Goal: Information Seeking & Learning: Learn about a topic

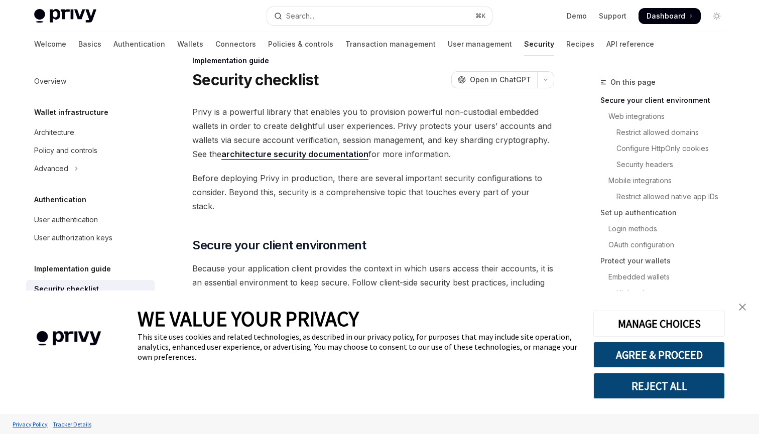
scroll to position [32, 0]
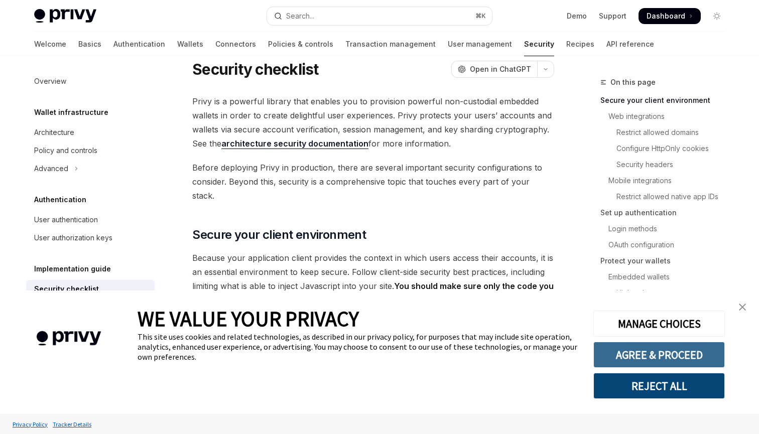
click at [684, 356] on button "AGREE & PROCEED" at bounding box center [658, 355] width 131 height 26
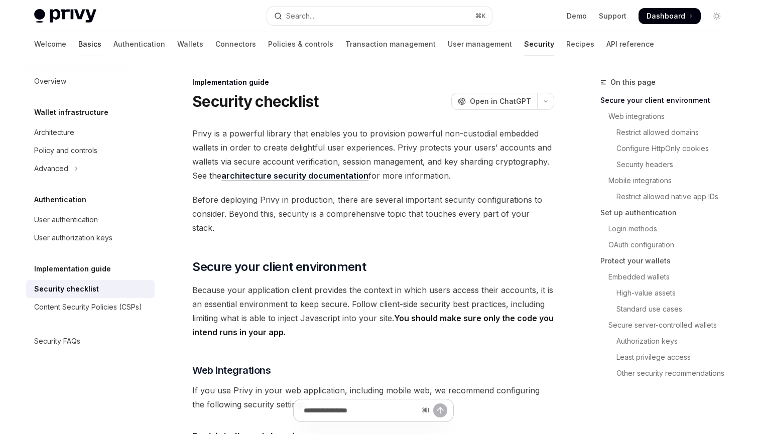
click at [78, 48] on link "Basics" at bounding box center [89, 44] width 23 height 24
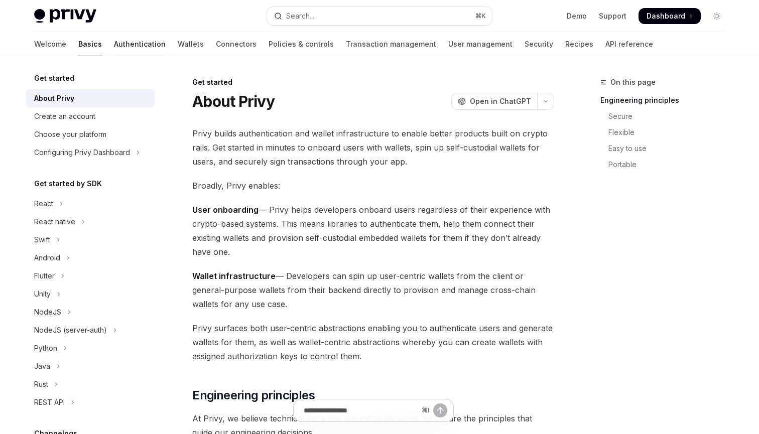
click at [114, 47] on link "Authentication" at bounding box center [140, 44] width 52 height 24
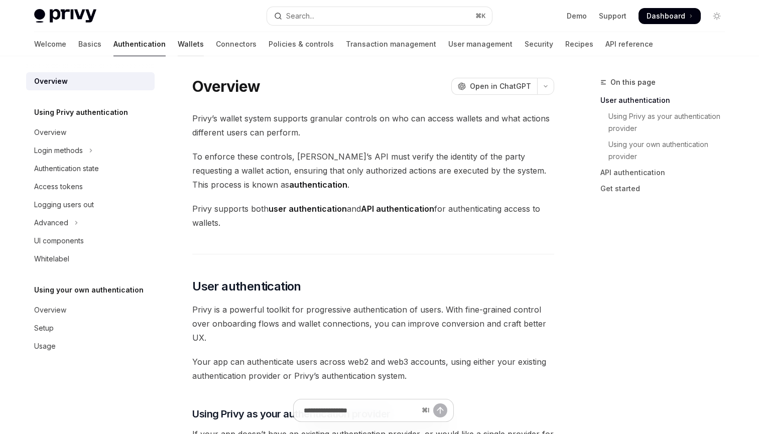
click at [178, 50] on link "Wallets" at bounding box center [191, 44] width 26 height 24
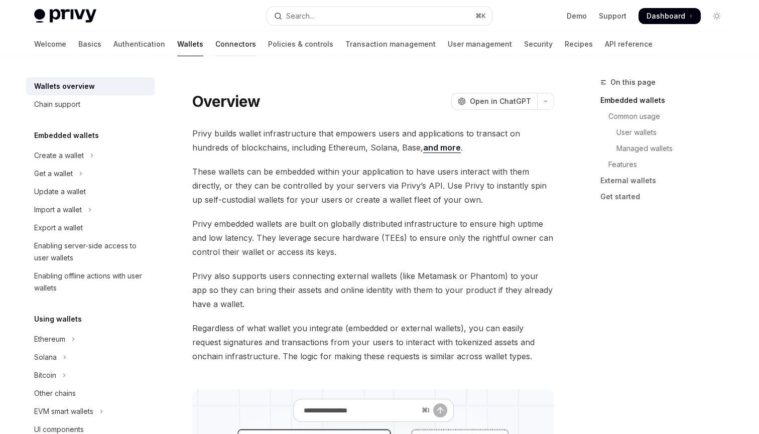
click at [215, 45] on link "Connectors" at bounding box center [235, 44] width 41 height 24
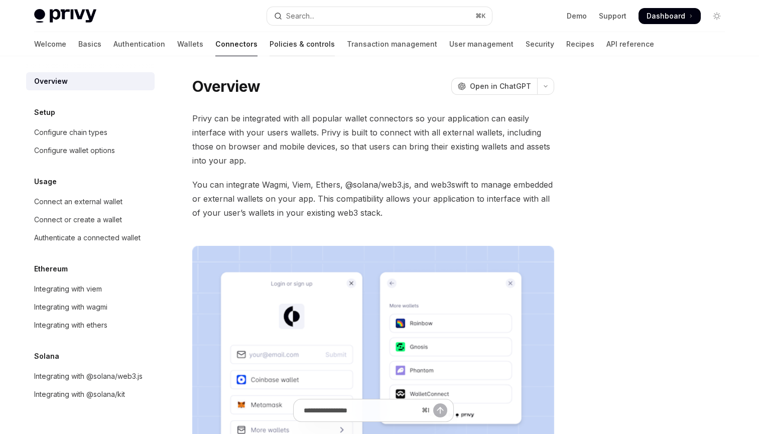
click at [270, 51] on link "Policies & controls" at bounding box center [302, 44] width 65 height 24
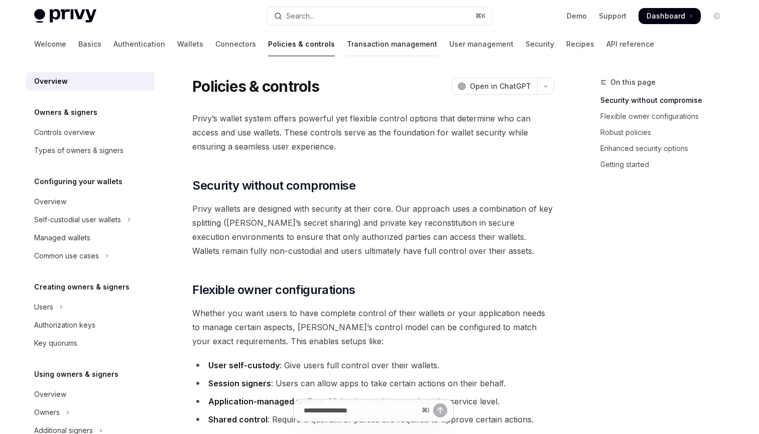
click at [347, 51] on link "Transaction management" at bounding box center [392, 44] width 90 height 24
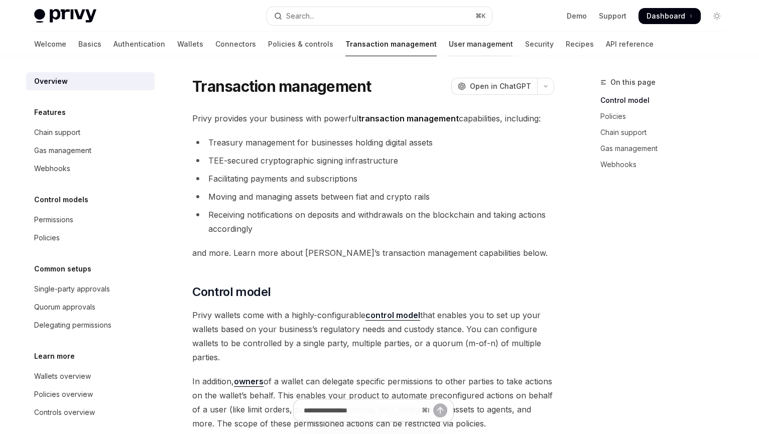
click at [449, 50] on link "User management" at bounding box center [481, 44] width 64 height 24
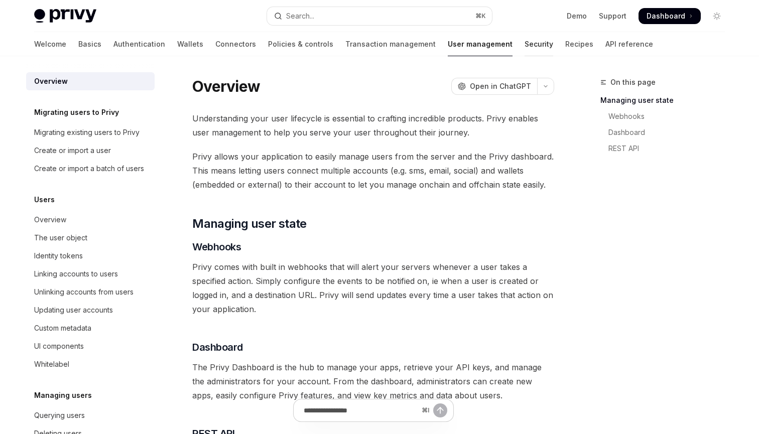
click at [524, 47] on link "Security" at bounding box center [538, 44] width 29 height 24
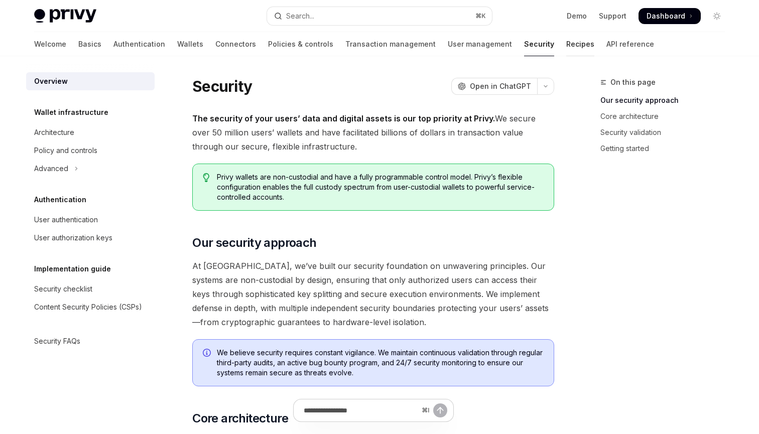
click at [566, 46] on link "Recipes" at bounding box center [580, 44] width 28 height 24
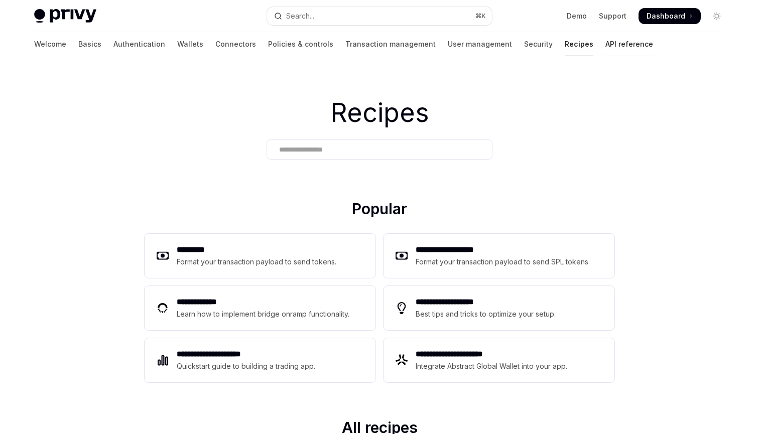
click at [605, 49] on link "API reference" at bounding box center [629, 44] width 48 height 24
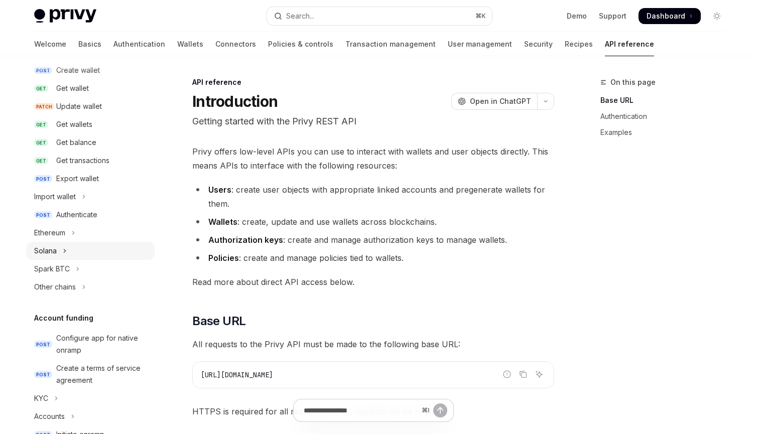
scroll to position [116, 0]
click at [78, 231] on button "Ethereum" at bounding box center [90, 232] width 128 height 18
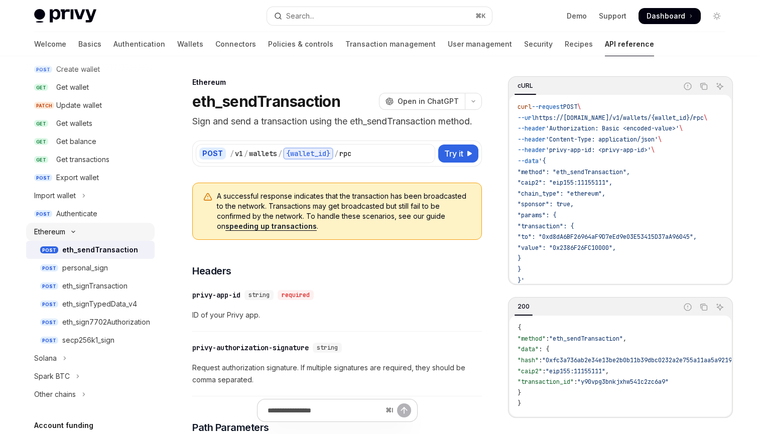
click at [78, 231] on icon "Toggle Ethereum section" at bounding box center [73, 232] width 12 height 4
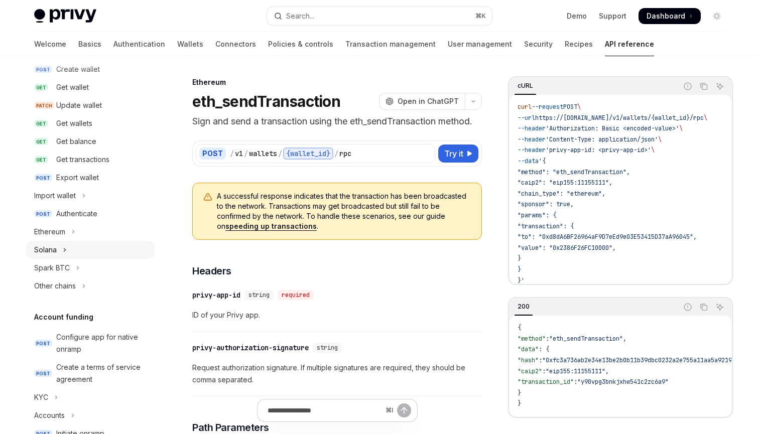
click at [81, 250] on button "Solana" at bounding box center [90, 250] width 128 height 18
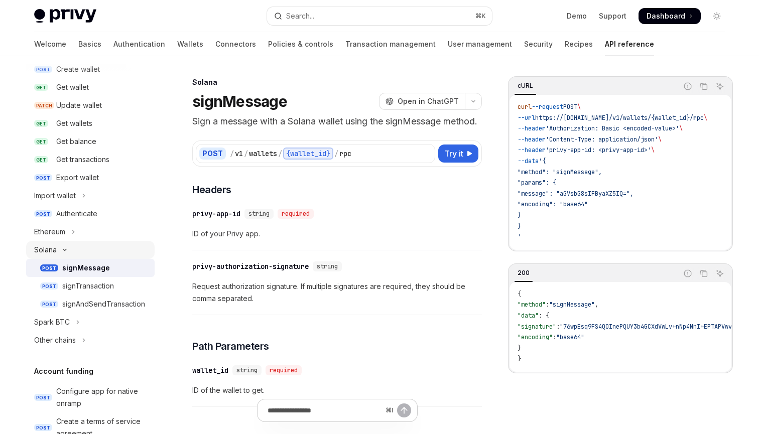
click at [81, 250] on button "Solana" at bounding box center [90, 250] width 128 height 18
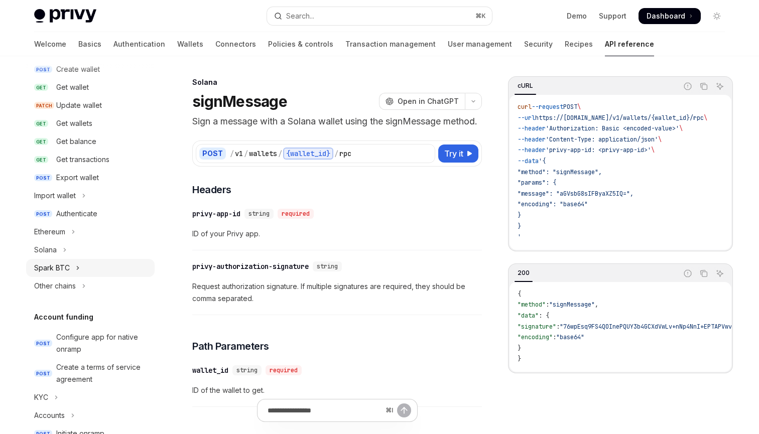
click at [88, 265] on button "Spark BTC" at bounding box center [90, 268] width 128 height 18
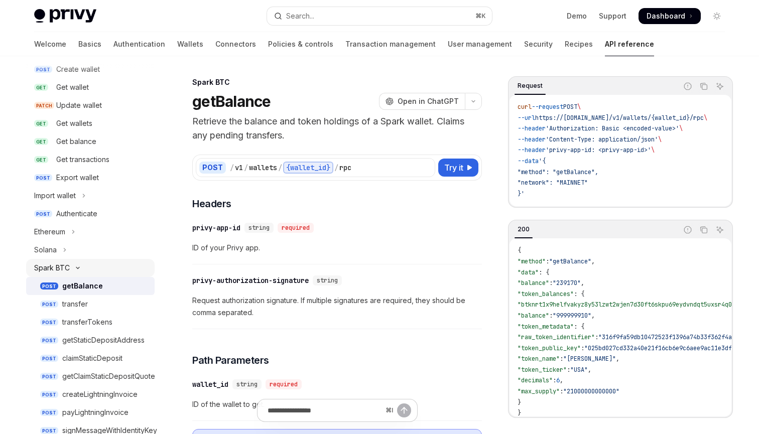
click at [95, 268] on button "Spark BTC" at bounding box center [90, 268] width 128 height 18
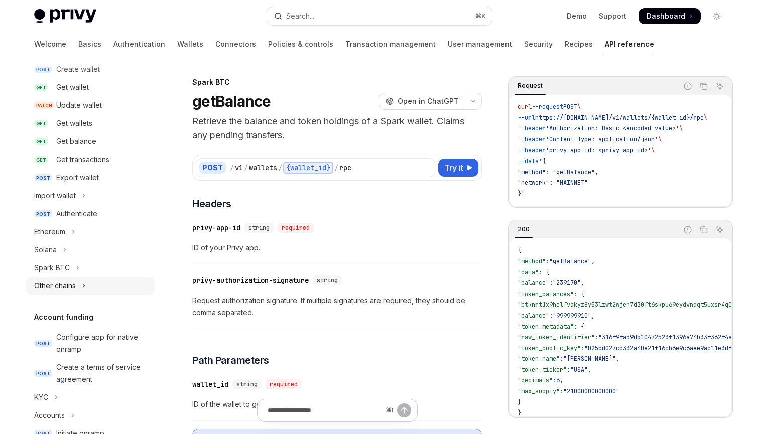
click at [101, 286] on button "Other chains" at bounding box center [90, 286] width 128 height 18
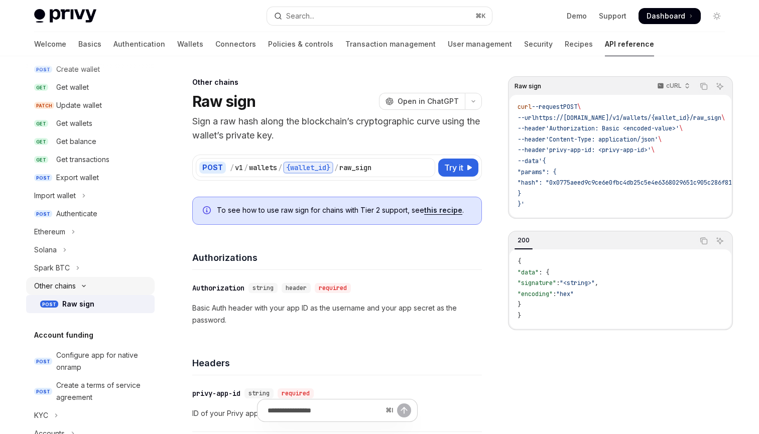
click at [101, 286] on button "Other chains" at bounding box center [90, 286] width 128 height 18
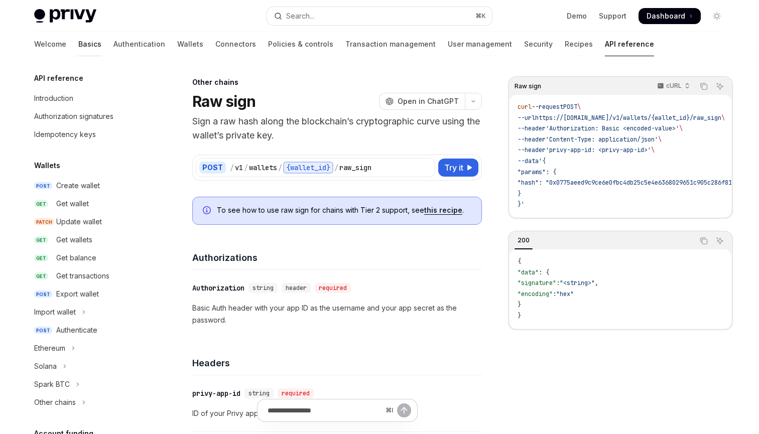
click at [78, 52] on link "Basics" at bounding box center [89, 44] width 23 height 24
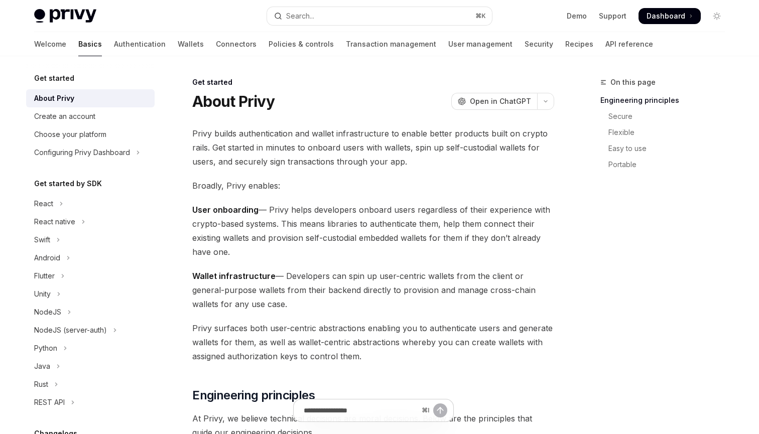
type textarea "*"
